Goal: Task Accomplishment & Management: Use online tool/utility

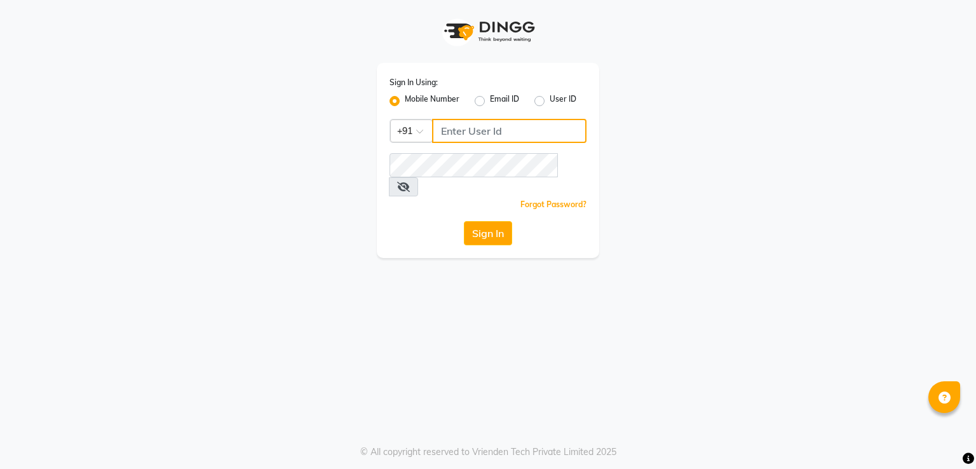
click at [488, 122] on input "Username" at bounding box center [509, 131] width 154 height 24
type input "8805000656"
click at [490, 221] on button "Sign In" at bounding box center [488, 233] width 48 height 24
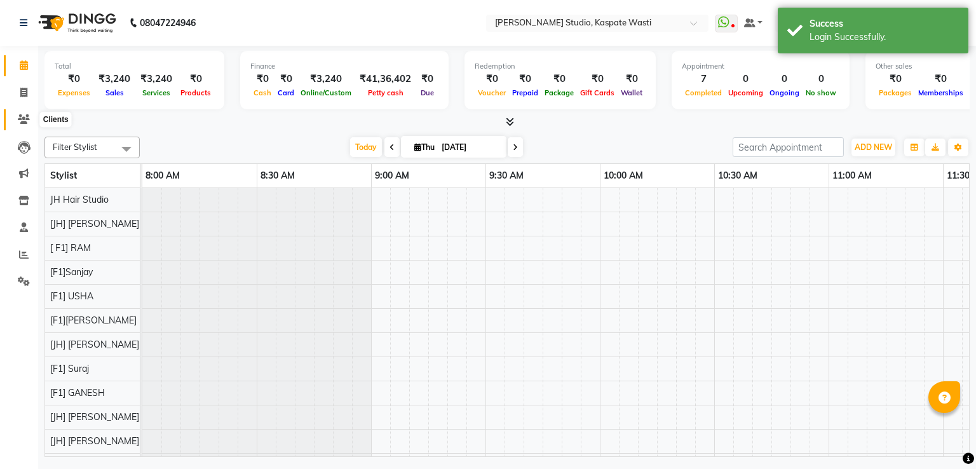
click at [23, 114] on icon at bounding box center [24, 119] width 12 height 10
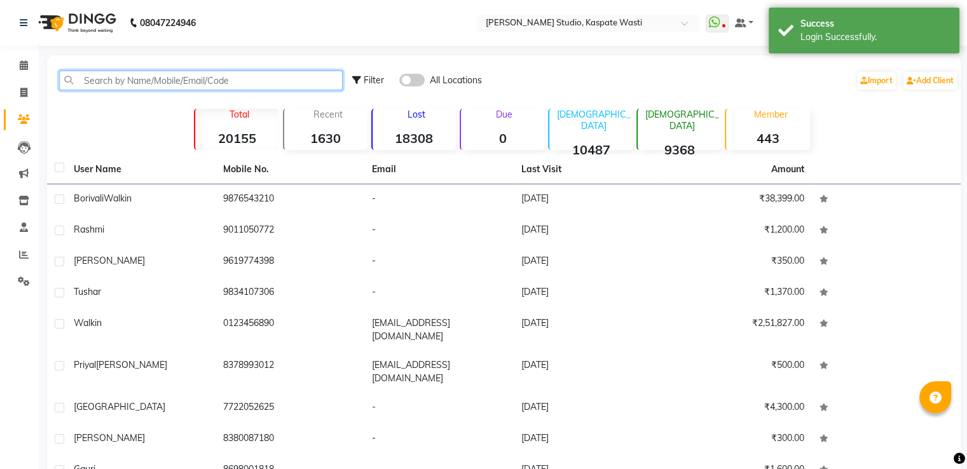
click at [197, 79] on input "text" at bounding box center [200, 81] width 283 height 20
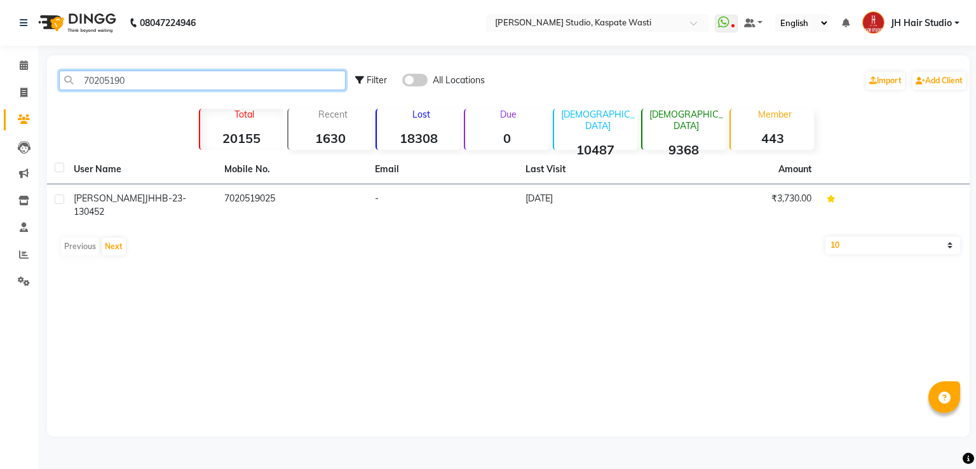
click at [100, 77] on input "70205190" at bounding box center [202, 81] width 287 height 20
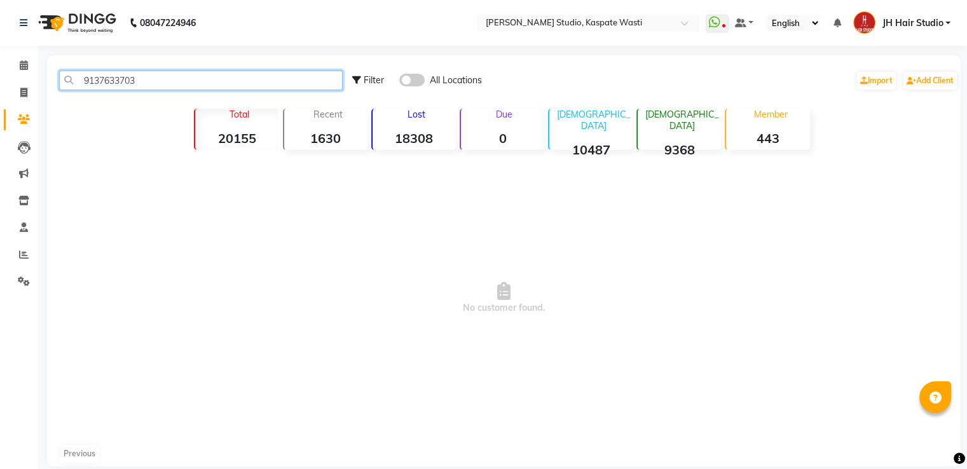
click at [113, 86] on input "9137633703" at bounding box center [200, 81] width 283 height 20
type input "9137633703"
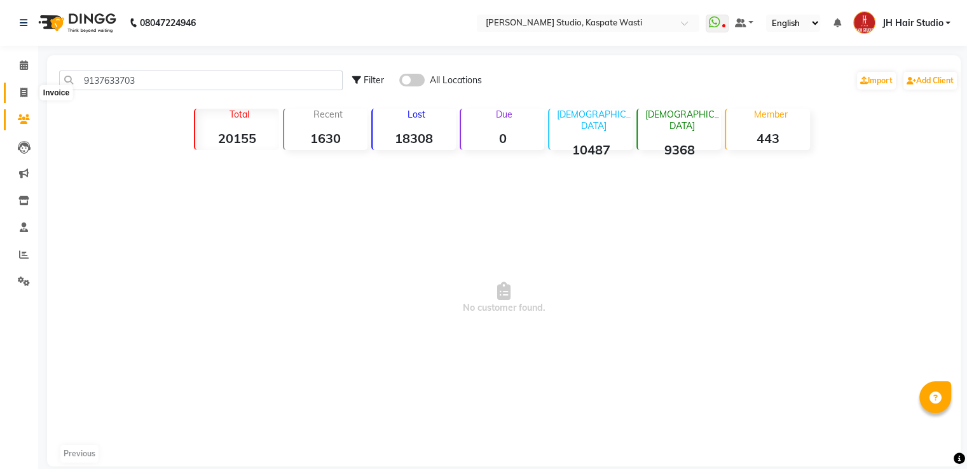
click at [18, 93] on span at bounding box center [24, 93] width 22 height 15
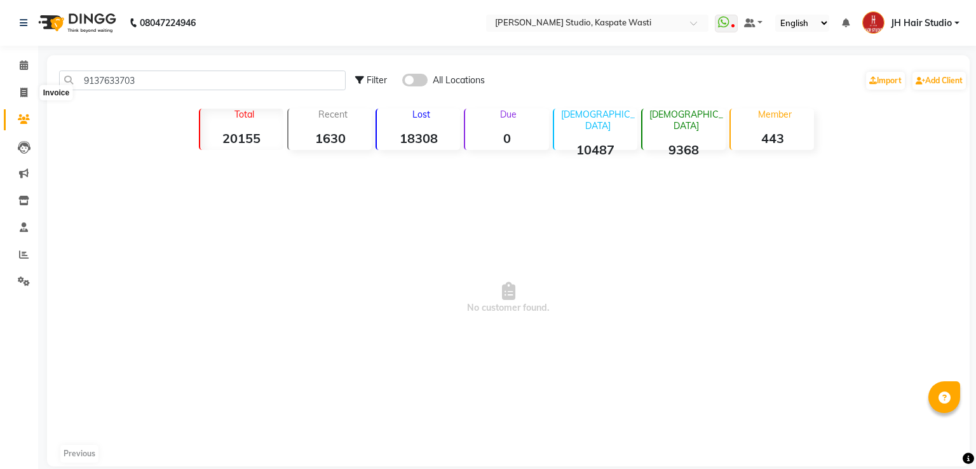
select select "130"
select select "service"
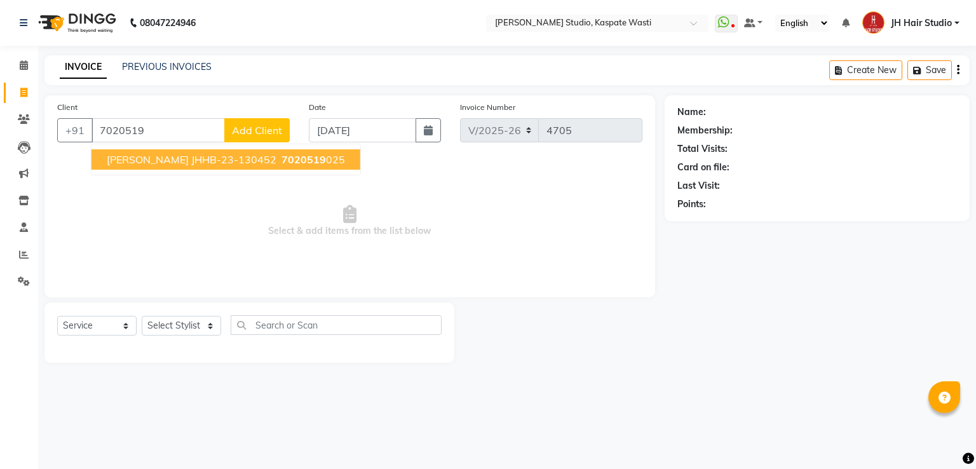
click at [235, 160] on span "[PERSON_NAME] JHHB-23-130452" at bounding box center [192, 159] width 170 height 13
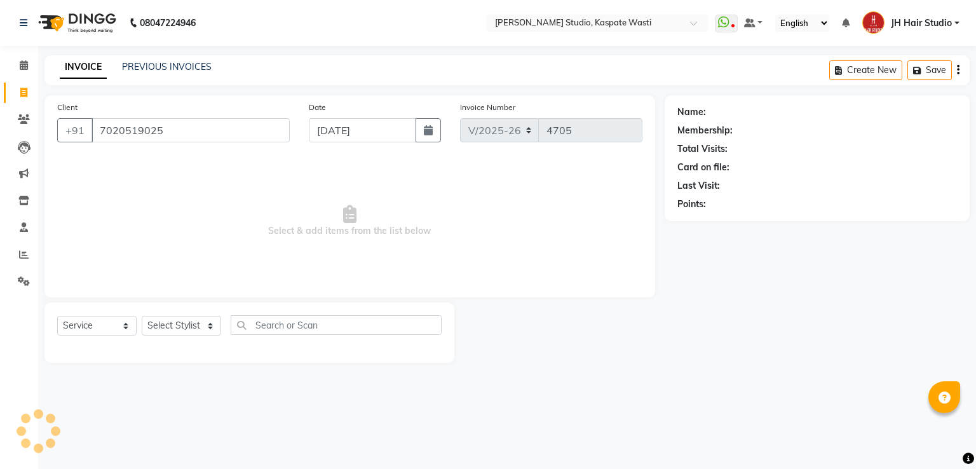
type input "7020519025"
select select "1: Object"
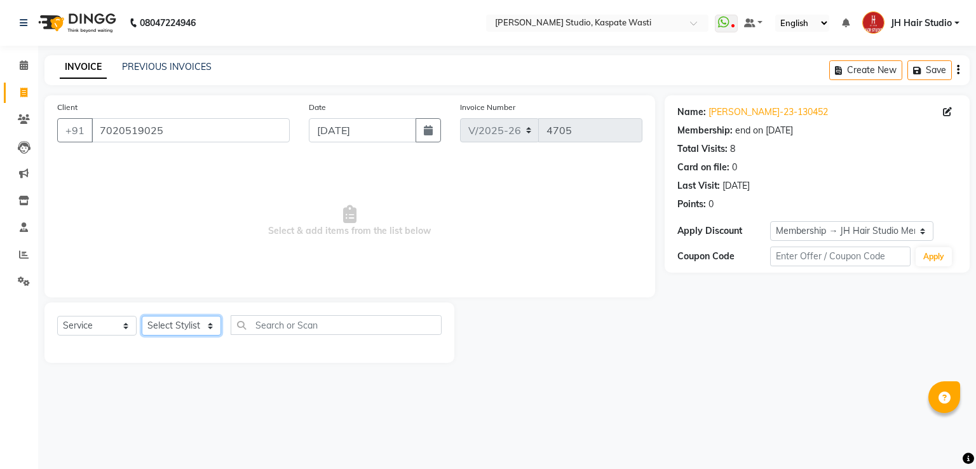
click at [196, 327] on select "Select Stylist [F1] GANESH [F1] [PERSON_NAME] [ F1] RAM [F1]Sanjay [F1][PERSON_…" at bounding box center [181, 326] width 79 height 20
select select "63820"
click at [142, 317] on select "Select Stylist [F1] GANESH [F1] [PERSON_NAME] [ F1] RAM [F1]Sanjay [F1][PERSON_…" at bounding box center [181, 326] width 79 height 20
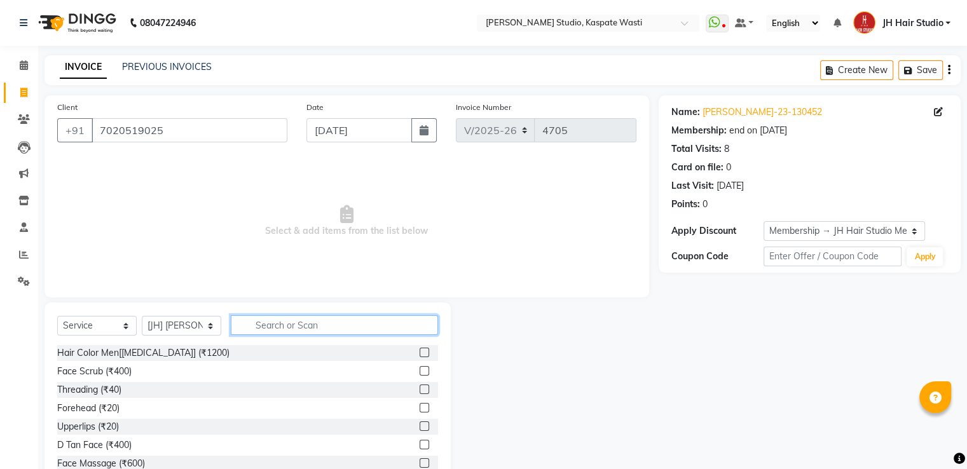
click at [305, 316] on input "text" at bounding box center [334, 325] width 207 height 20
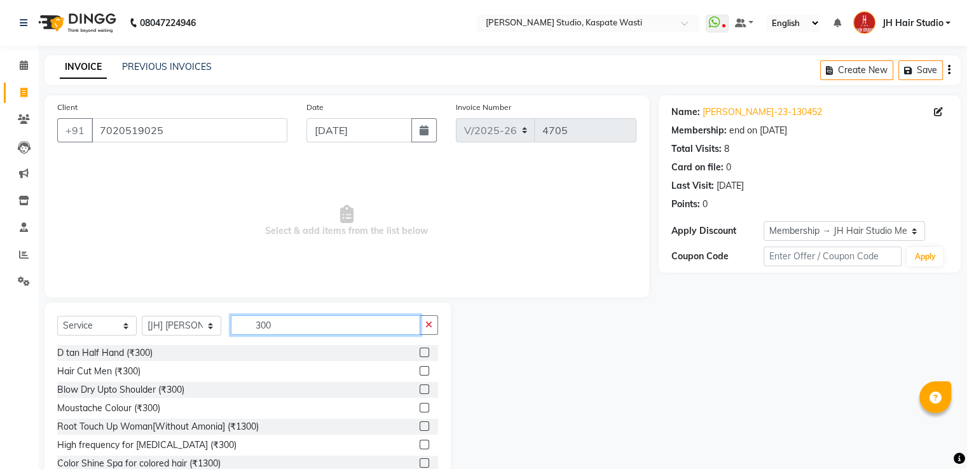
type input "300"
click at [419, 370] on label at bounding box center [424, 371] width 10 height 10
click at [419, 370] on input "checkbox" at bounding box center [423, 371] width 8 height 8
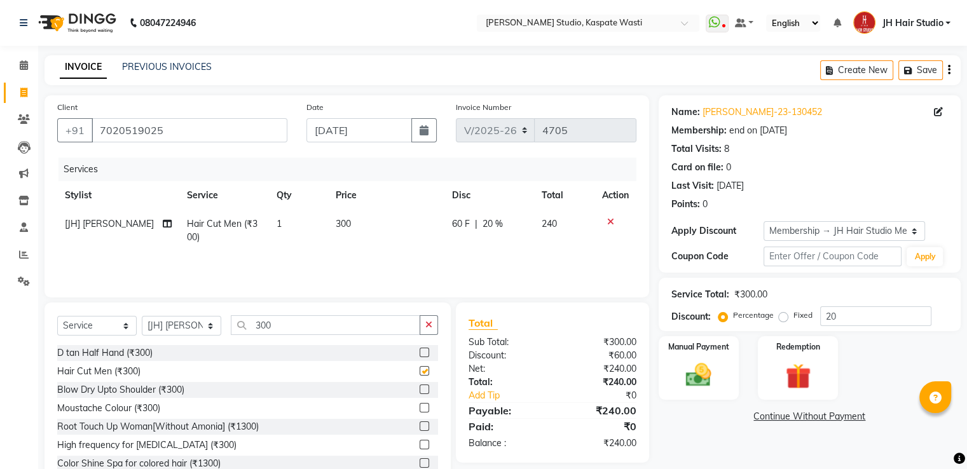
checkbox input "false"
click at [452, 227] on span "60 F" at bounding box center [461, 223] width 18 height 13
select select "63820"
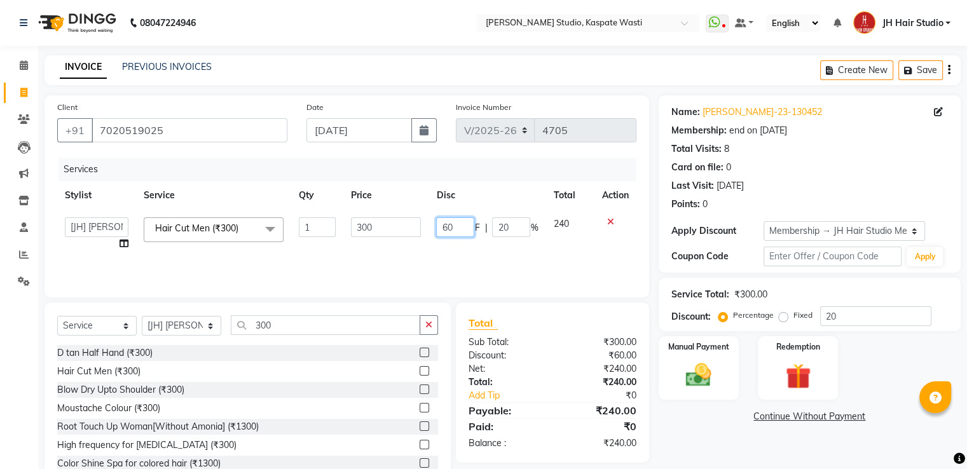
click at [446, 228] on input "60" at bounding box center [455, 227] width 38 height 20
type input "50"
click at [717, 379] on img at bounding box center [698, 375] width 43 height 31
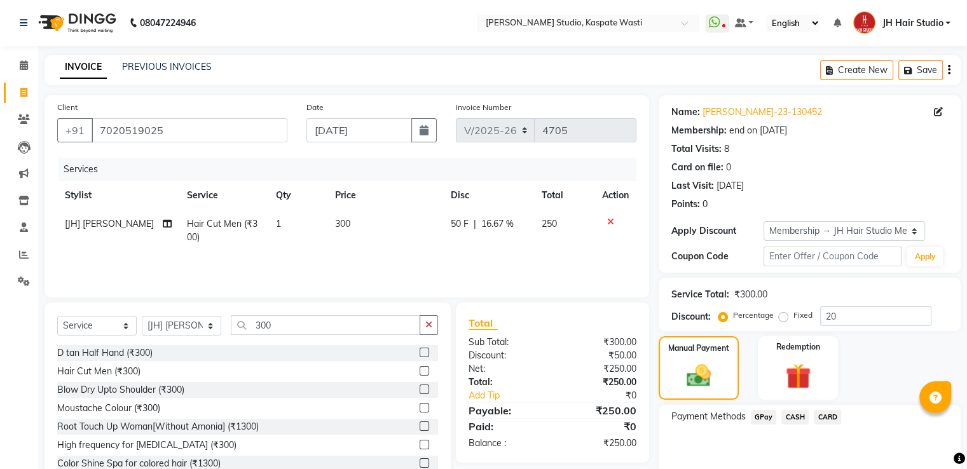
click at [758, 412] on span "GPay" at bounding box center [764, 417] width 26 height 15
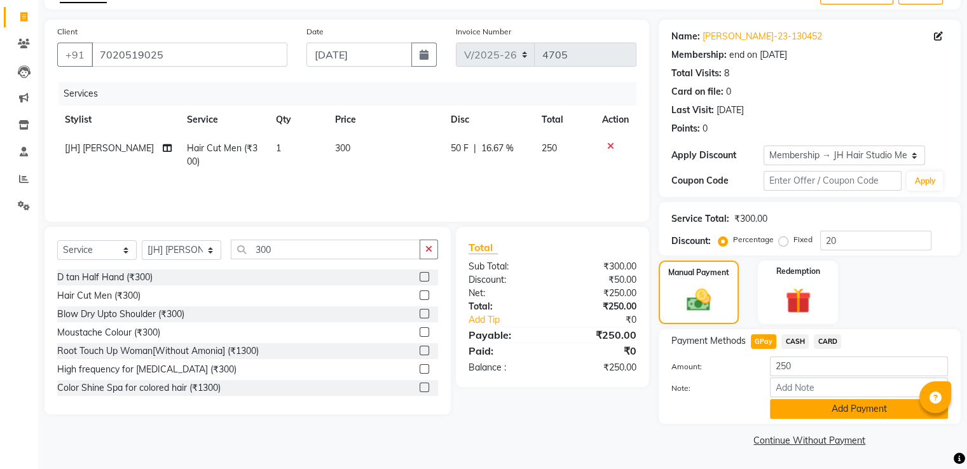
click at [864, 409] on button "Add Payment" at bounding box center [859, 409] width 178 height 20
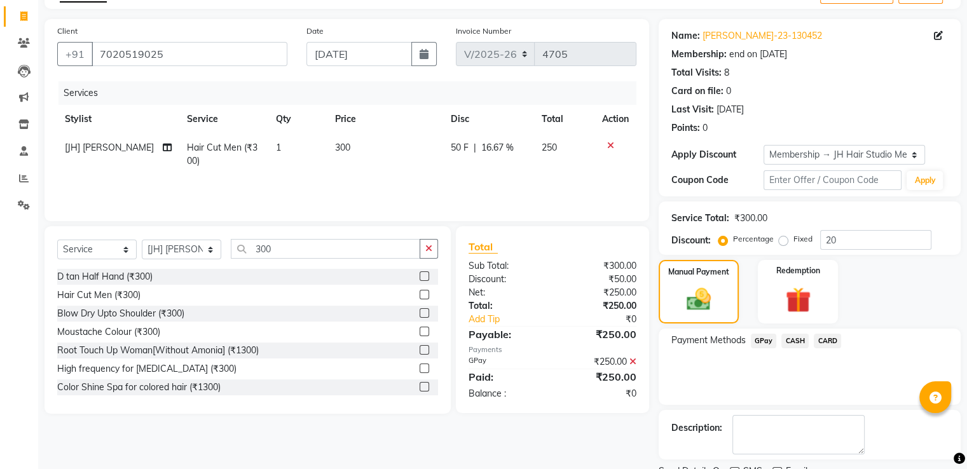
scroll to position [128, 0]
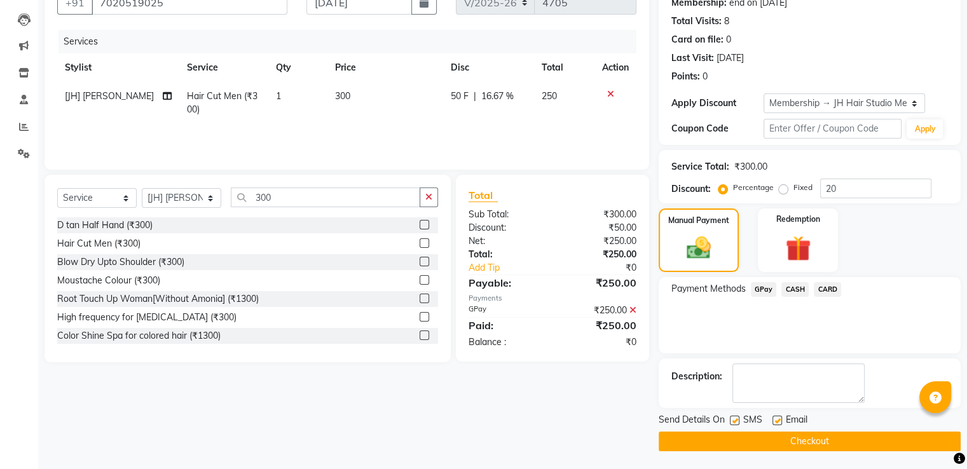
click at [789, 438] on button "Checkout" at bounding box center [809, 442] width 302 height 20
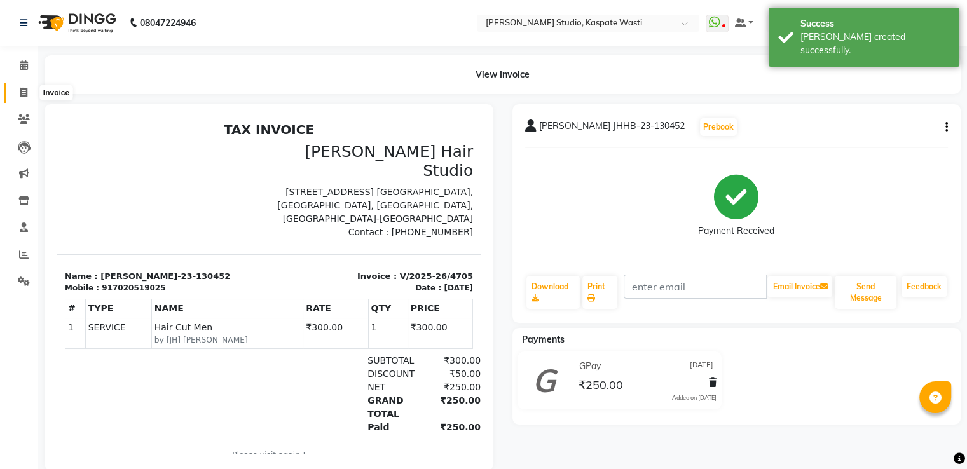
click at [22, 95] on icon at bounding box center [23, 93] width 7 height 10
select select "service"
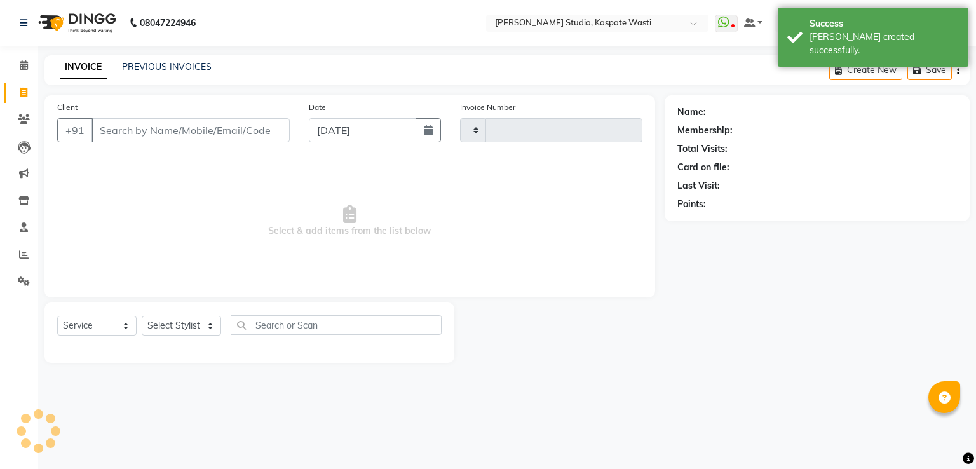
type input "4706"
select select "130"
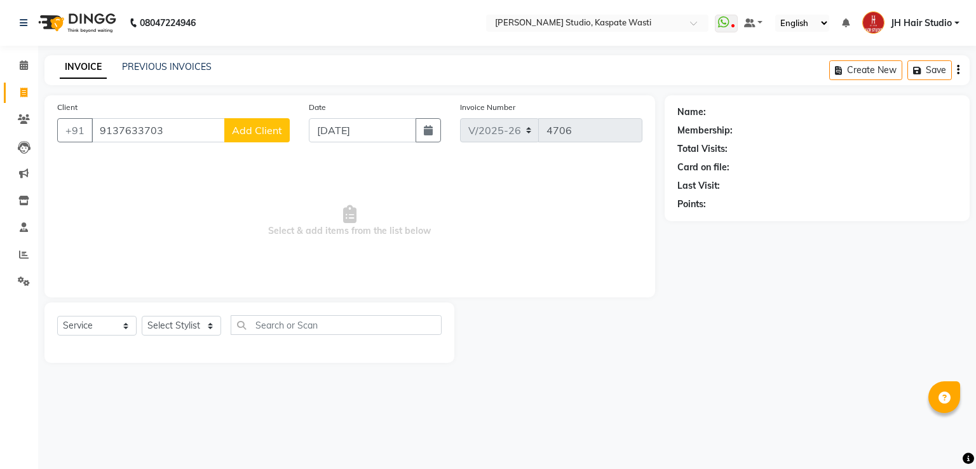
type input "9137633703"
click at [242, 129] on span "Add Client" at bounding box center [257, 130] width 50 height 13
select select "22"
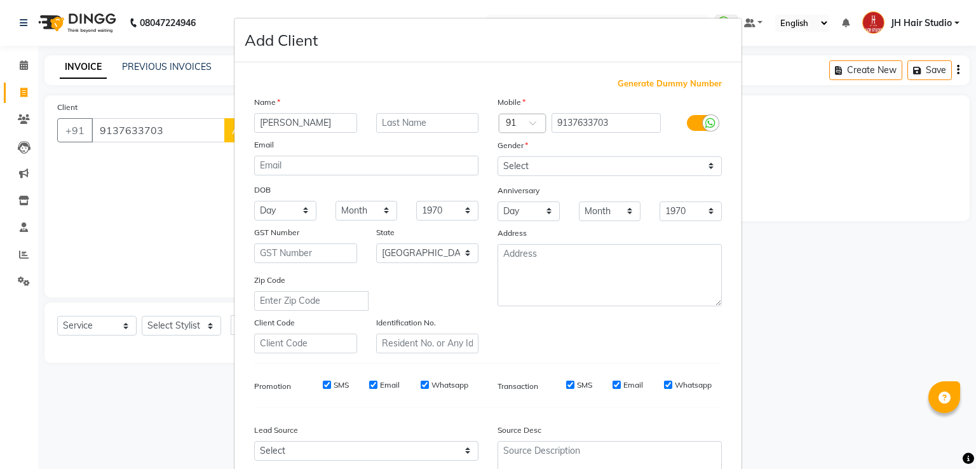
type input "[PERSON_NAME]"
click at [524, 172] on select "Select [DEMOGRAPHIC_DATA] [DEMOGRAPHIC_DATA] Other Prefer Not To Say" at bounding box center [610, 166] width 224 height 20
select select "[DEMOGRAPHIC_DATA]"
click at [498, 157] on select "Select [DEMOGRAPHIC_DATA] [DEMOGRAPHIC_DATA] Other Prefer Not To Say" at bounding box center [610, 166] width 224 height 20
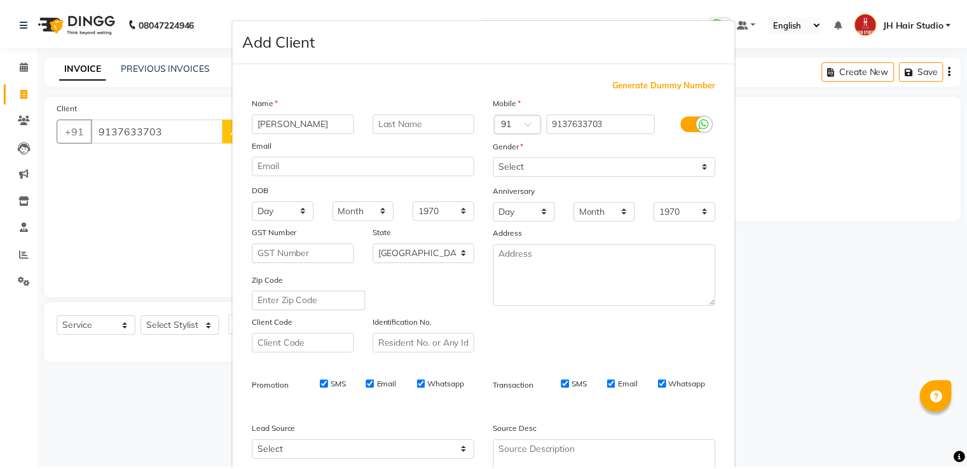
scroll to position [124, 0]
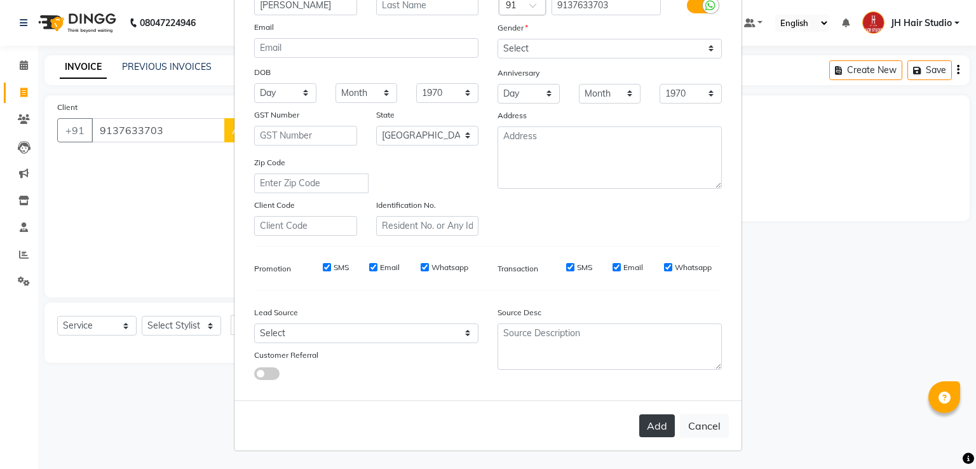
click at [650, 426] on button "Add" at bounding box center [657, 425] width 36 height 23
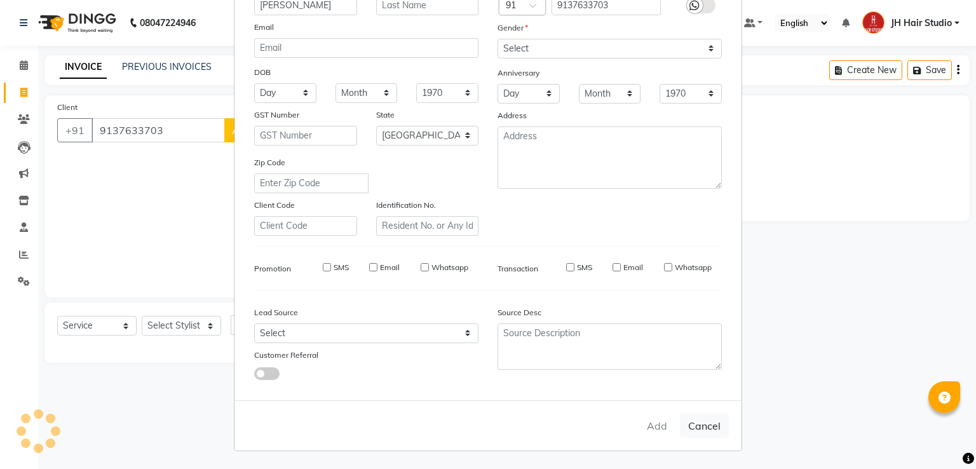
select select
select select "null"
select select
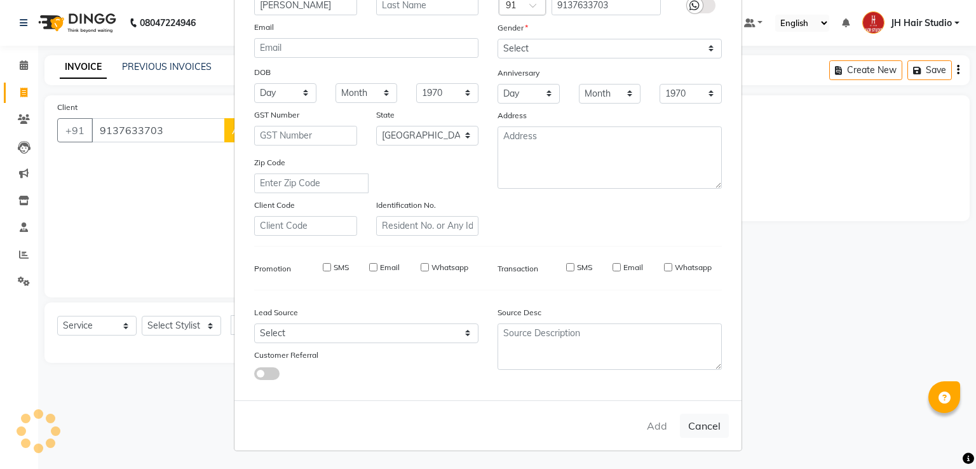
select select
checkbox input "false"
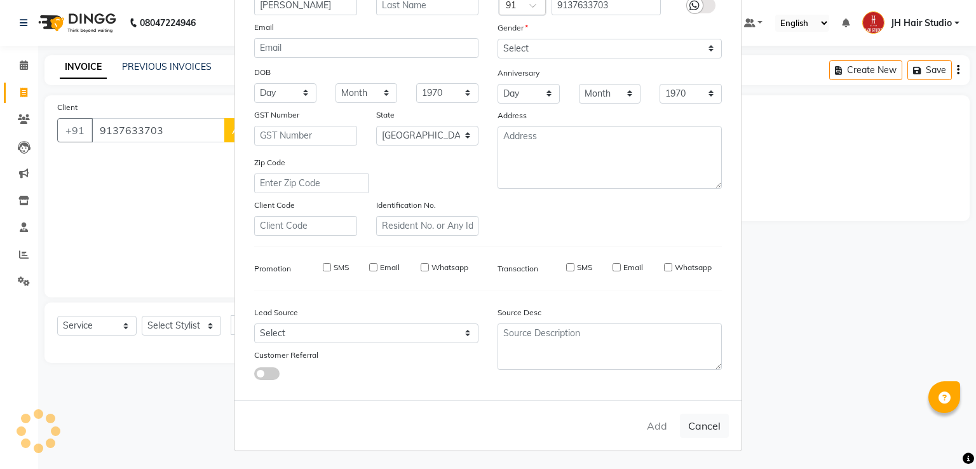
checkbox input "false"
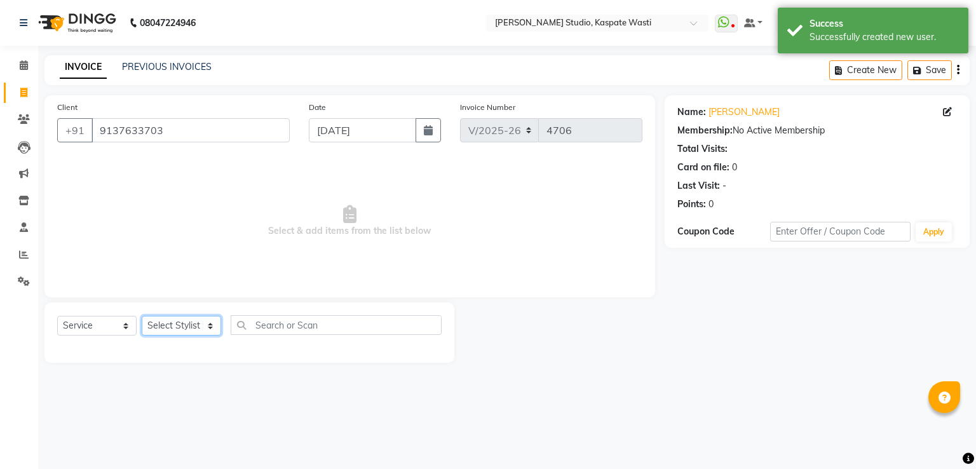
click at [169, 322] on select "Select Stylist [F1] GANESH [F1] [PERSON_NAME] [ F1] RAM [F1]Sanjay [F1][PERSON_…" at bounding box center [181, 326] width 79 height 20
select select "90801"
click at [142, 317] on select "Select Stylist [F1] GANESH [F1] [PERSON_NAME] [ F1] RAM [F1]Sanjay [F1][PERSON_…" at bounding box center [181, 326] width 79 height 20
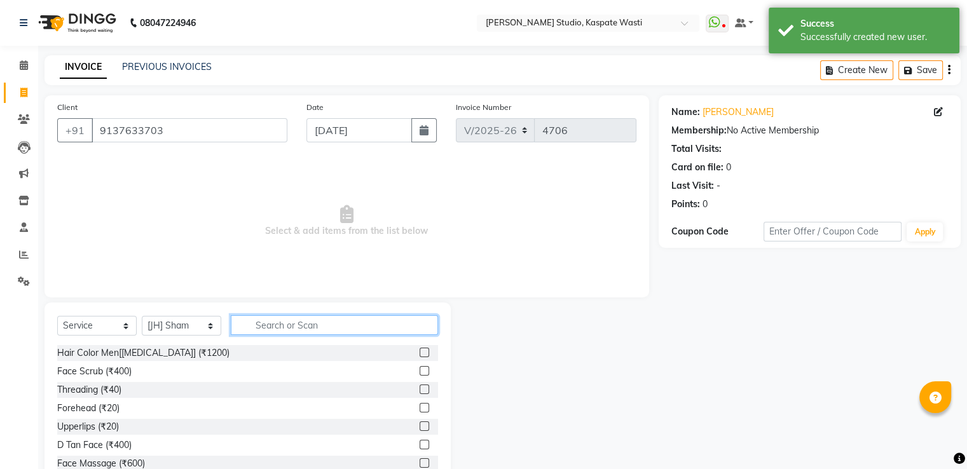
click at [308, 329] on input "text" at bounding box center [334, 325] width 207 height 20
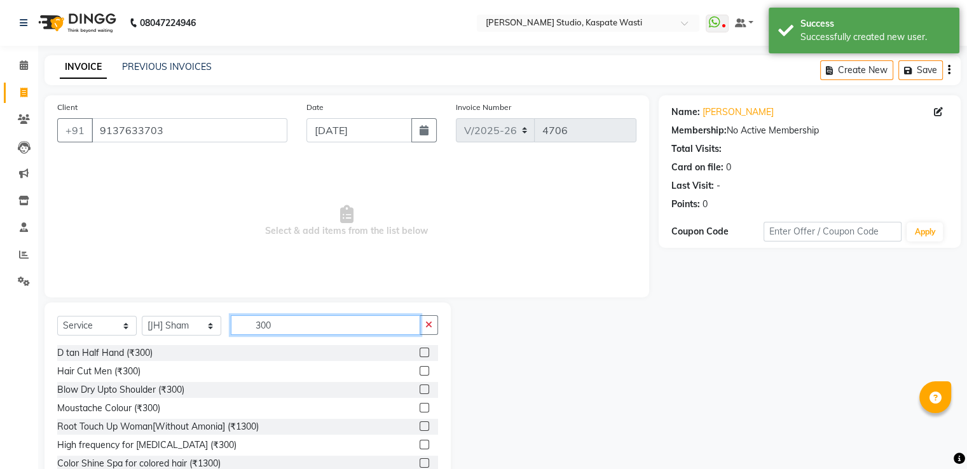
type input "300"
click at [419, 374] on label at bounding box center [424, 371] width 10 height 10
click at [419, 374] on input "checkbox" at bounding box center [423, 371] width 8 height 8
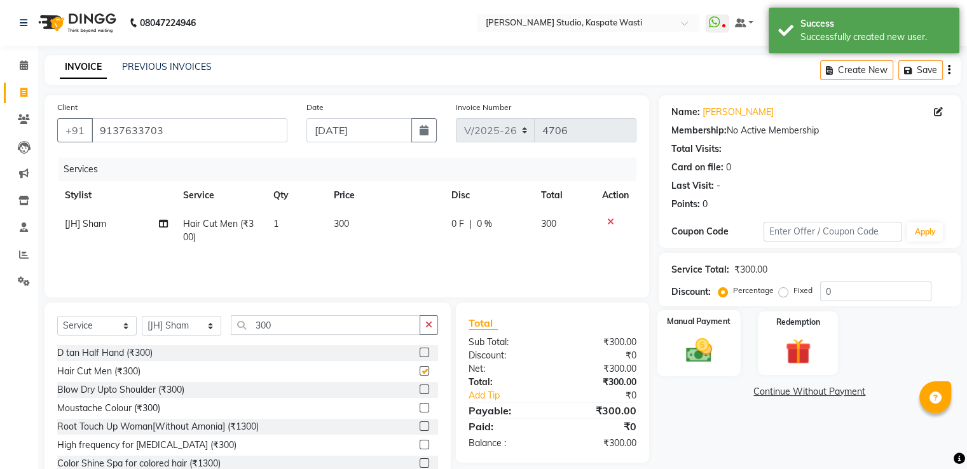
checkbox input "false"
click at [695, 349] on img at bounding box center [698, 351] width 43 height 31
click at [765, 393] on span "GPay" at bounding box center [764, 392] width 26 height 15
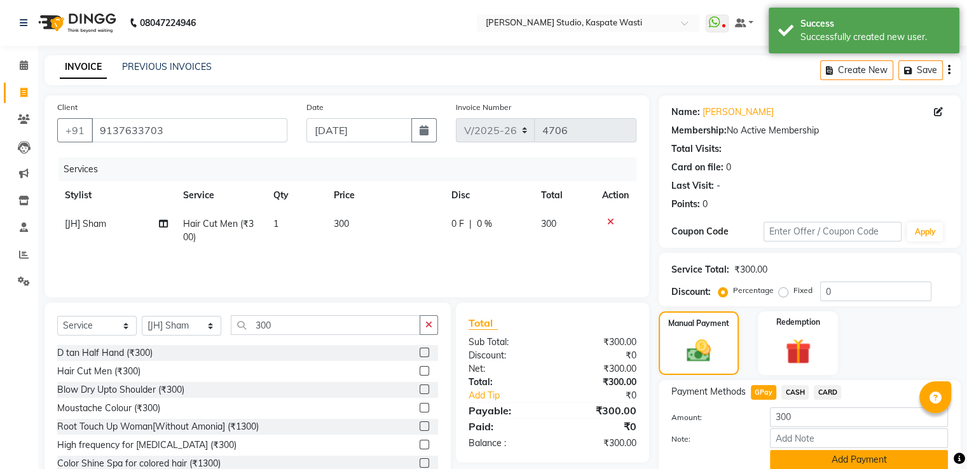
click at [840, 460] on button "Add Payment" at bounding box center [859, 460] width 178 height 20
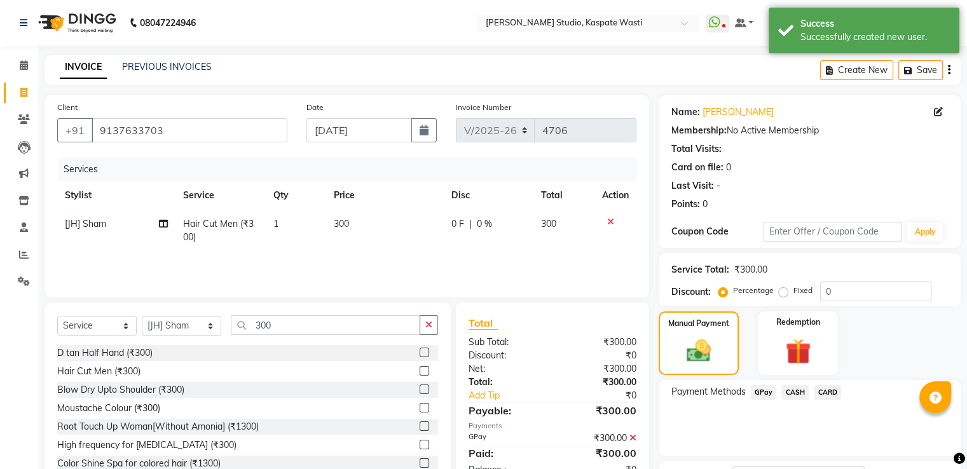
scroll to position [104, 0]
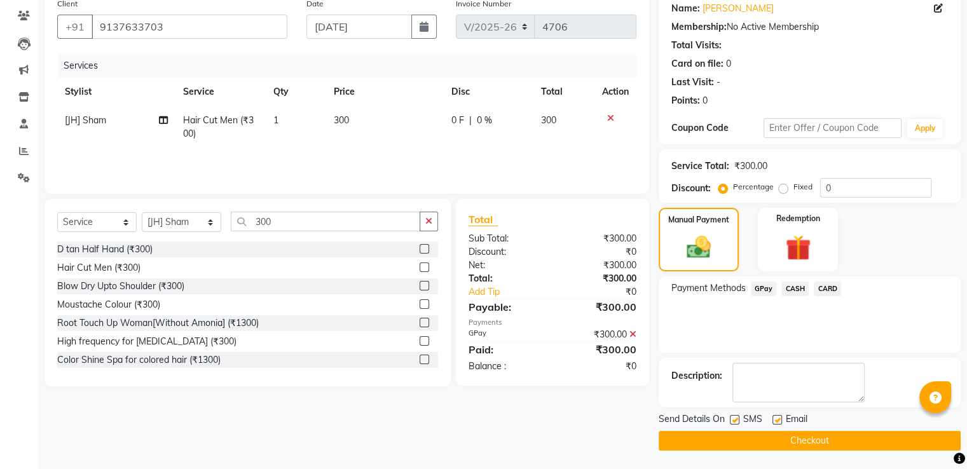
click at [796, 448] on button "Checkout" at bounding box center [809, 441] width 302 height 20
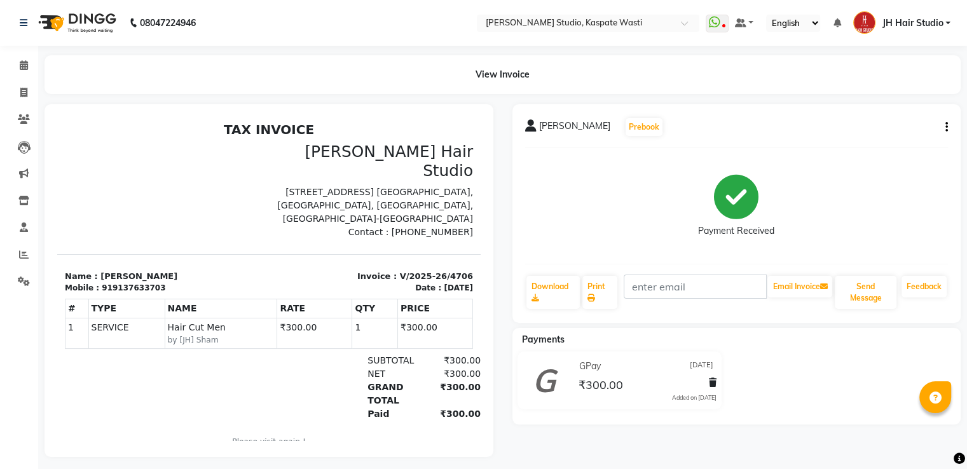
click at [796, 448] on div "[PERSON_NAME] Prebook Payment Received Download Print Email Invoice Send Messag…" at bounding box center [737, 280] width 468 height 353
click at [22, 89] on icon at bounding box center [23, 93] width 7 height 10
select select "130"
select select "service"
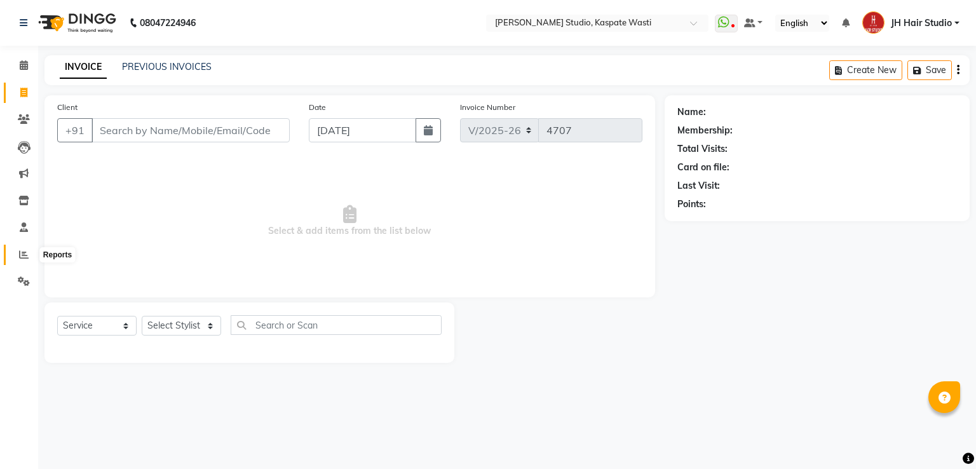
click at [18, 250] on span at bounding box center [24, 255] width 22 height 15
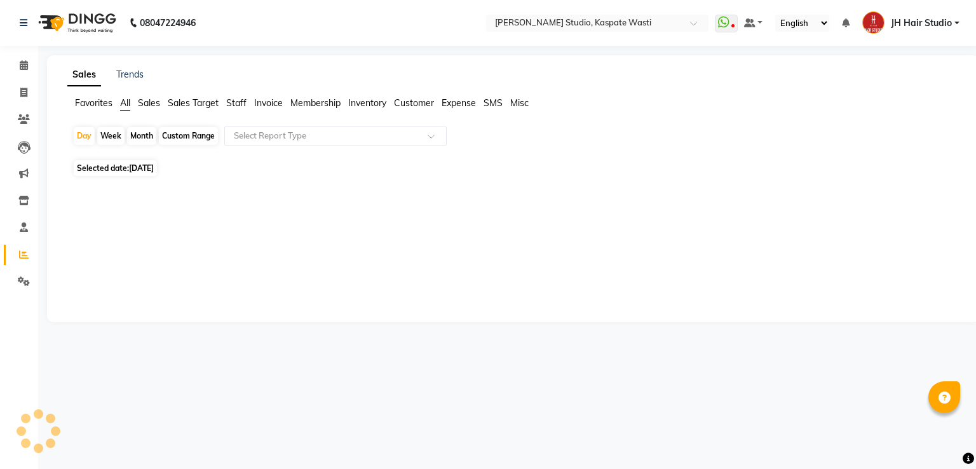
click at [134, 133] on div "Month" at bounding box center [141, 136] width 29 height 18
select select "9"
select select "2025"
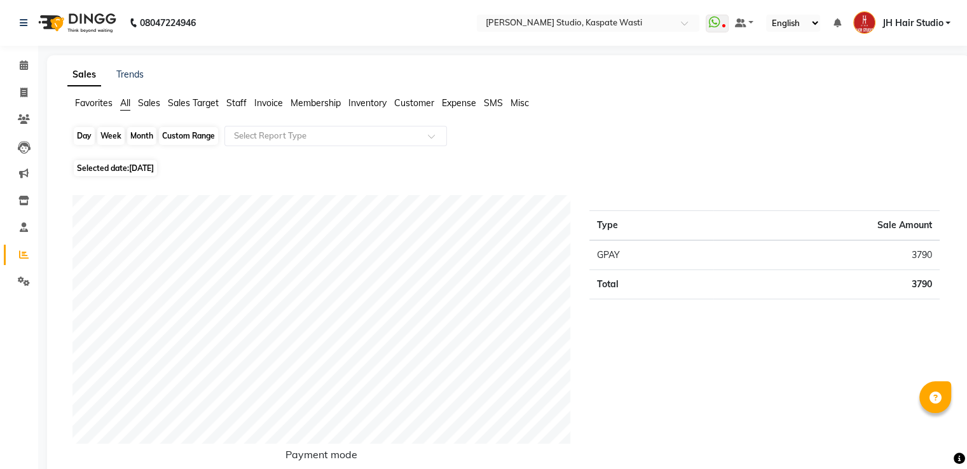
click at [144, 135] on div "Month" at bounding box center [141, 136] width 29 height 18
select select "9"
select select "2025"
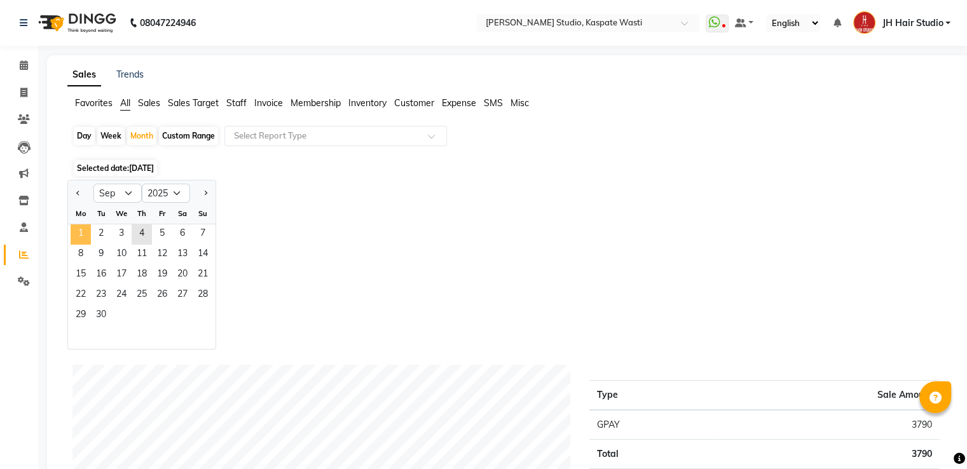
click at [86, 239] on span "1" at bounding box center [81, 234] width 20 height 20
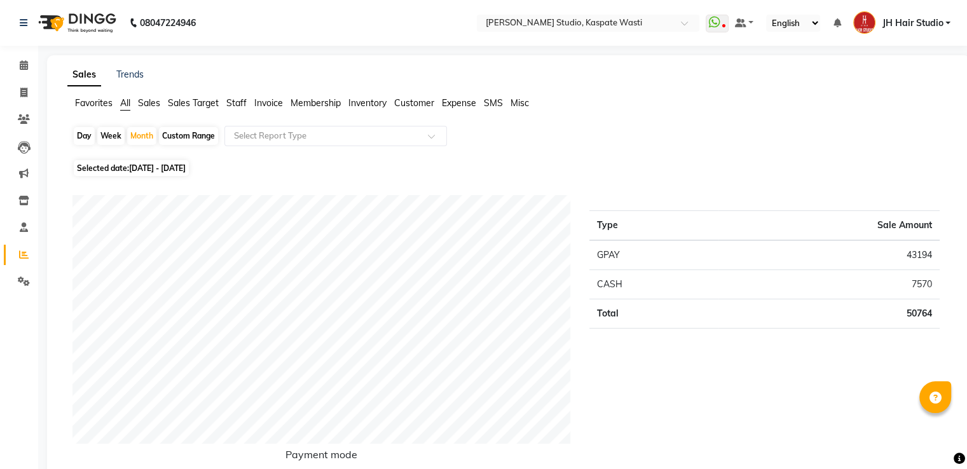
click at [240, 103] on span "Staff" at bounding box center [236, 102] width 20 height 11
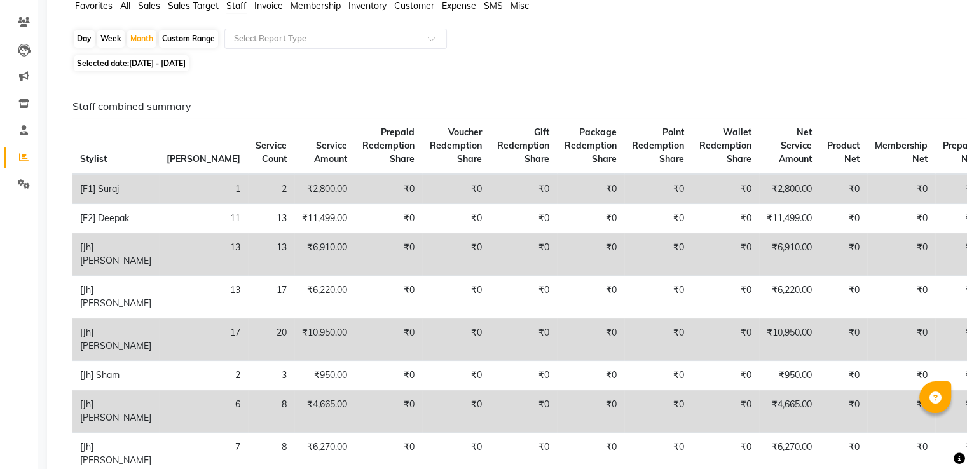
click at [355, 171] on th "Prepaid Redemption Share" at bounding box center [388, 146] width 67 height 57
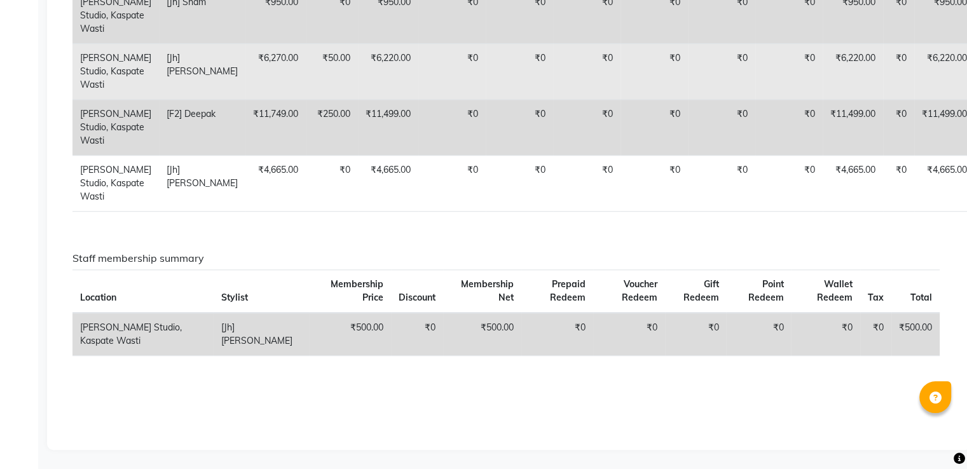
scroll to position [1135, 0]
click at [306, 99] on td "₹50.00" at bounding box center [332, 71] width 52 height 56
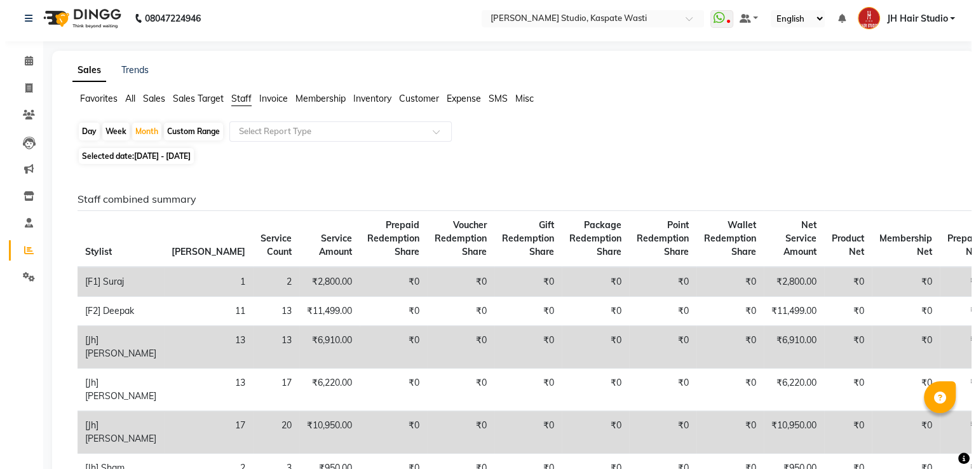
scroll to position [0, 0]
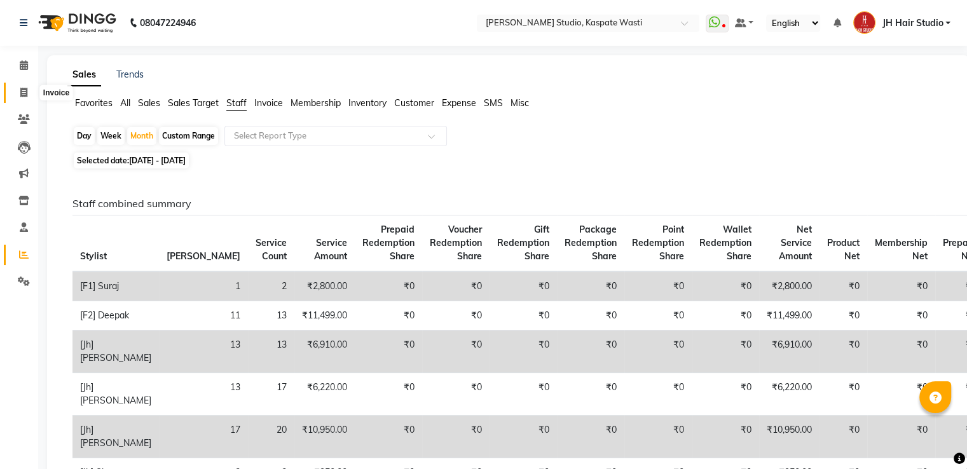
click at [23, 92] on icon at bounding box center [23, 93] width 7 height 10
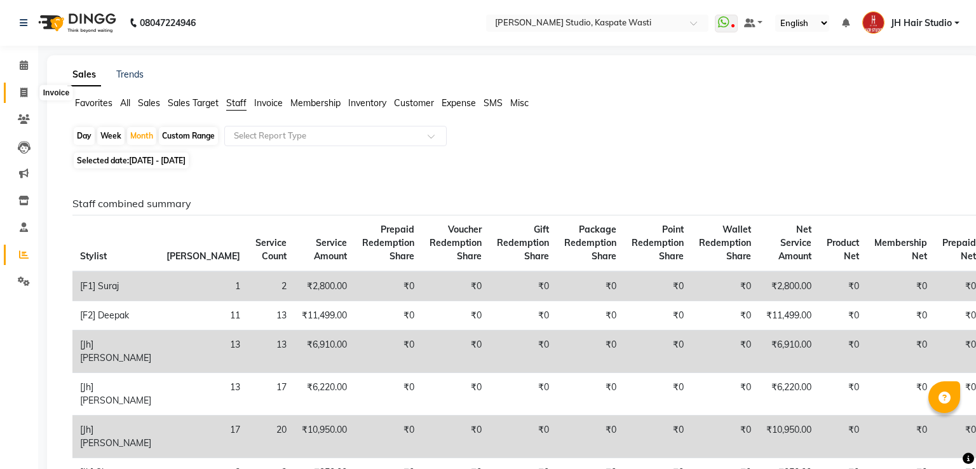
select select "130"
select select "service"
